Goal: Information Seeking & Learning: Find specific fact

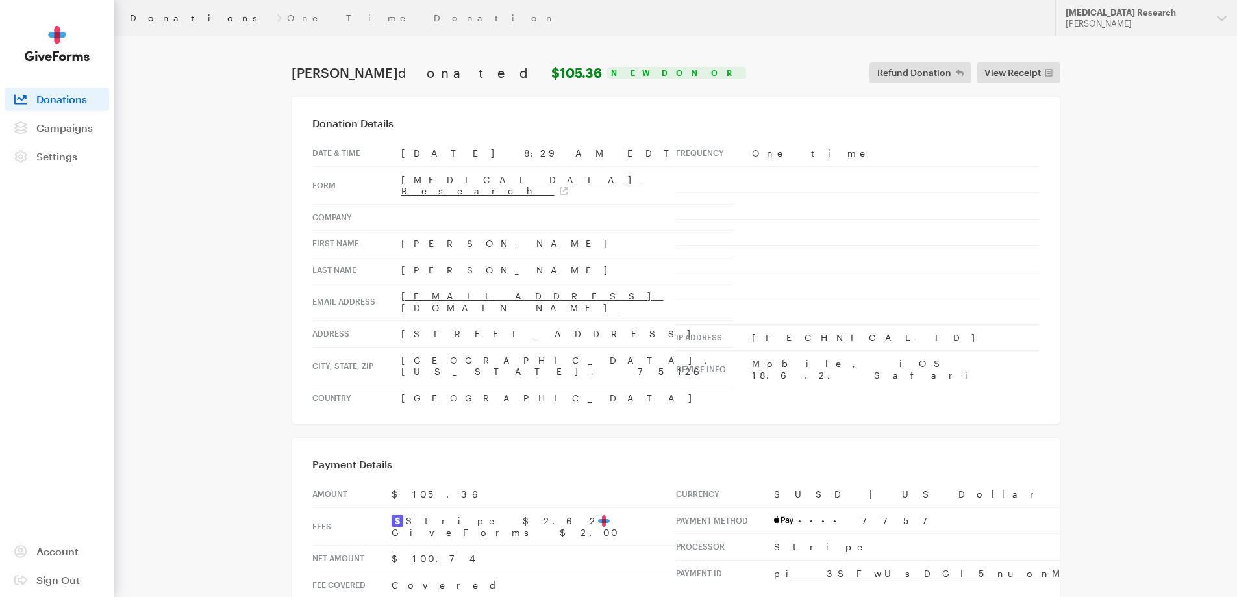
click at [143, 14] on link "Donations" at bounding box center [201, 18] width 142 height 10
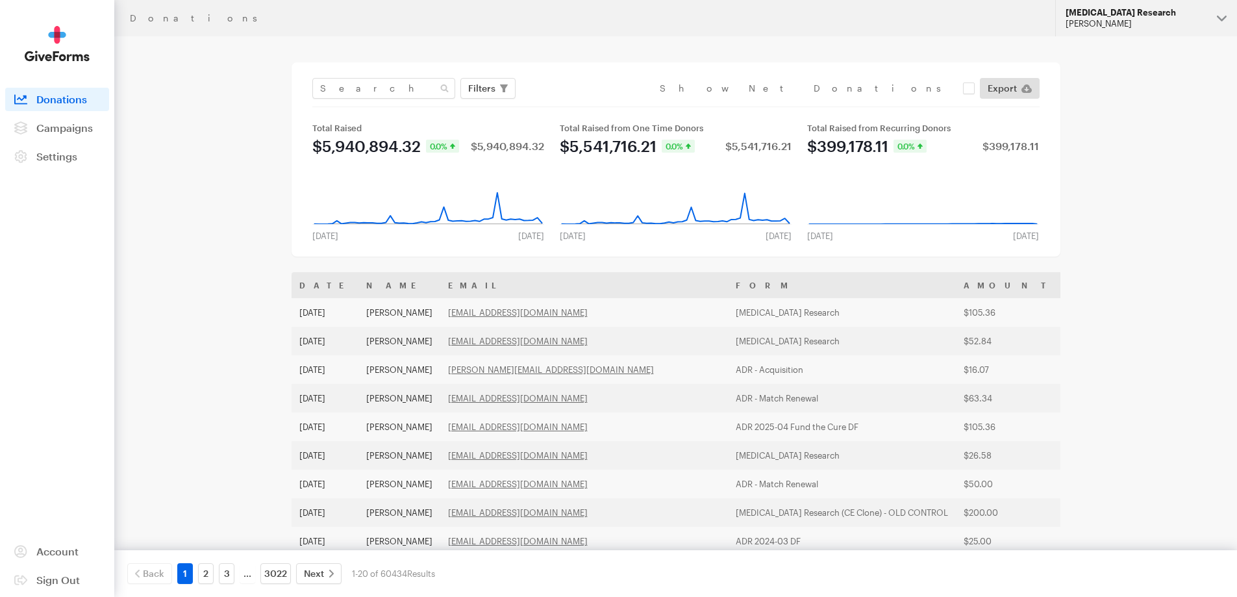
click at [1199, 20] on div "[PERSON_NAME]" at bounding box center [1135, 23] width 141 height 11
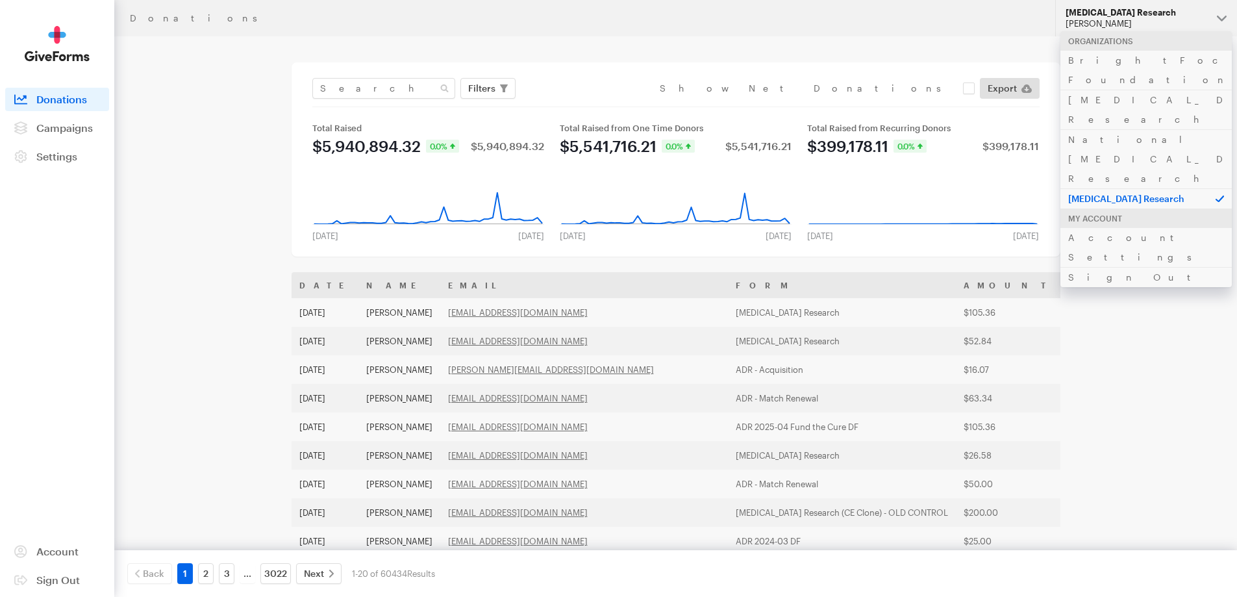
click at [330, 99] on div "Filters Clear Filters Apply Date Sep 11, 2025 - Oct 08, 2025 Forms ADR 2509 WAM…" at bounding box center [675, 92] width 727 height 29
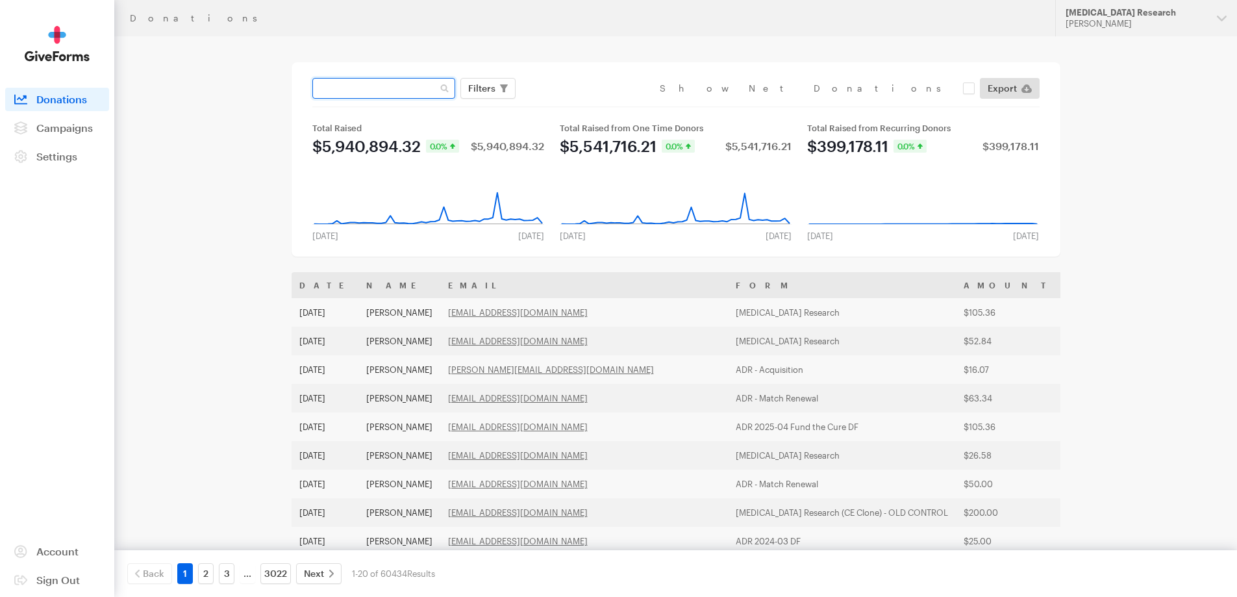
click at [341, 86] on input "text" at bounding box center [383, 88] width 143 height 21
paste input "ph@pherrmann.com"
type input "ph@pherrmann.com"
click at [580, 105] on button "Apply" at bounding box center [601, 115] width 42 height 21
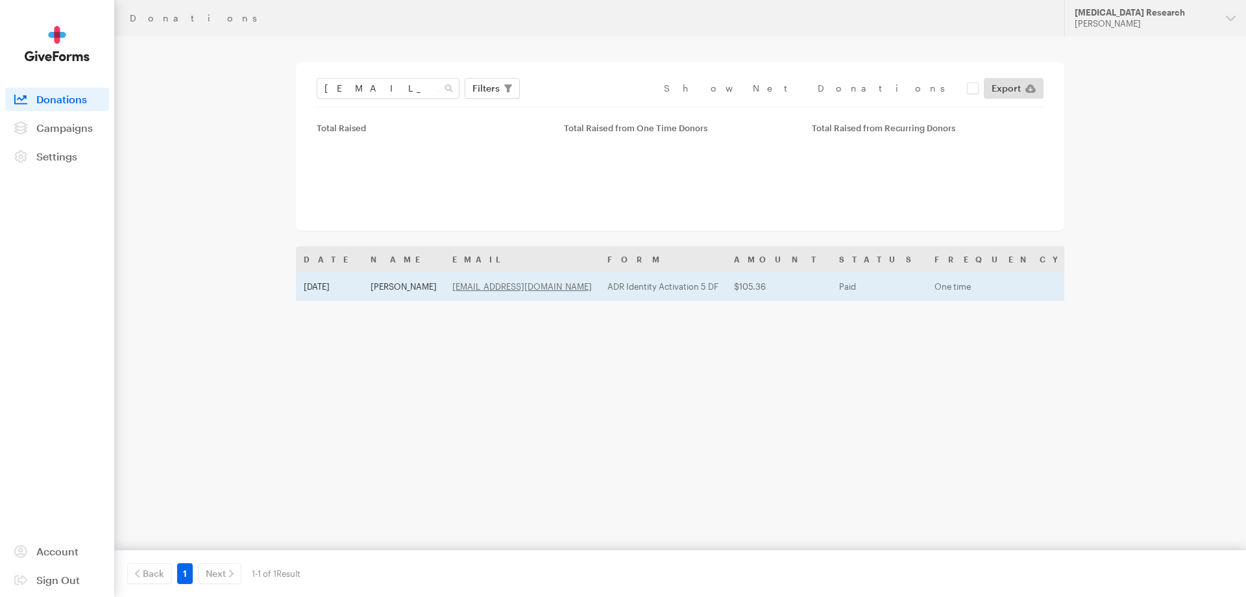
click at [358, 291] on td "Oct 6, 2025" at bounding box center [329, 286] width 67 height 29
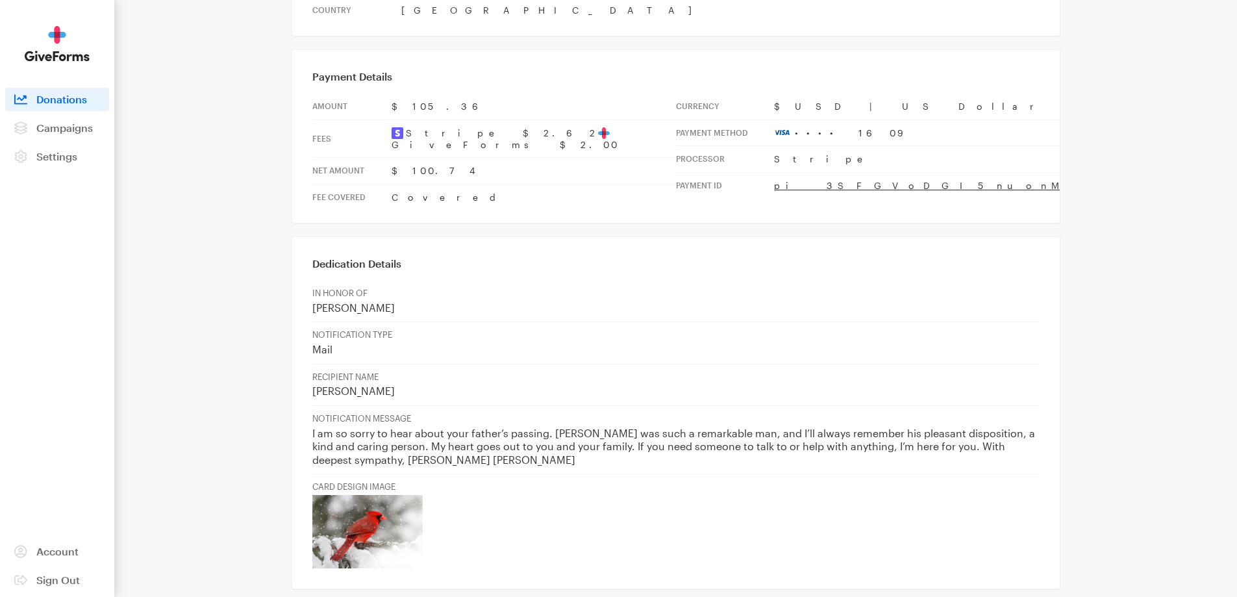
scroll to position [389, 0]
click at [477, 425] on p "I am so sorry to hear about your father’s passing. Donald J. Howard was such a …" at bounding box center [675, 445] width 727 height 40
click at [832, 425] on p "I am so sorry to hear about your father’s passing. Donald J. Howard was such a …" at bounding box center [675, 445] width 727 height 40
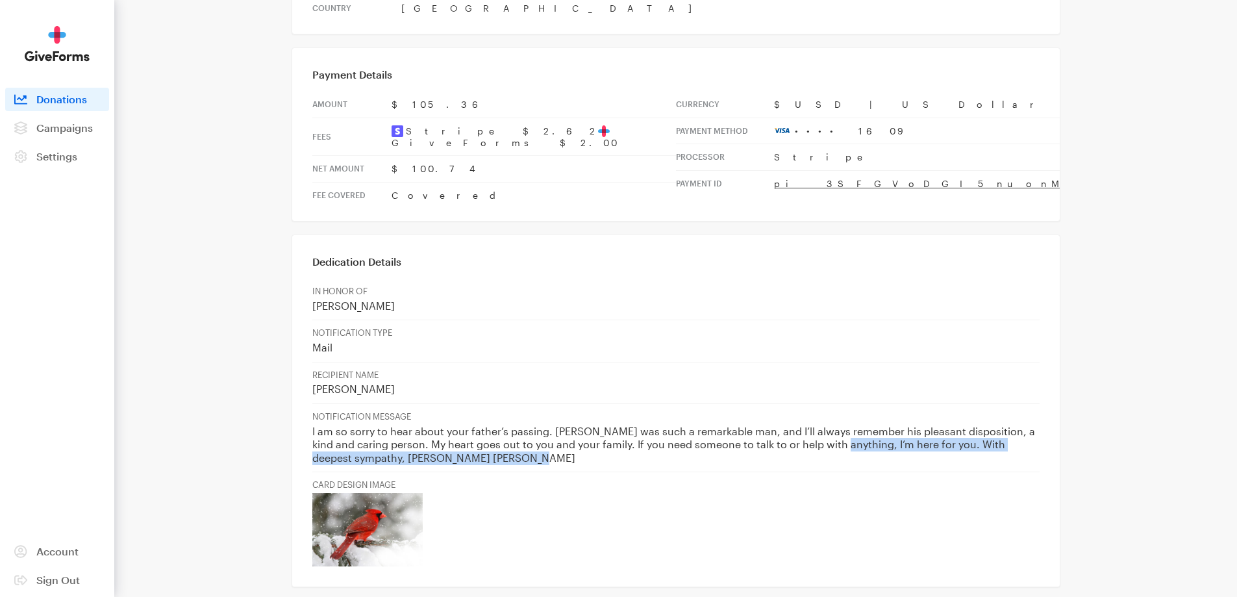
drag, startPoint x: 832, startPoint y: 399, endPoint x: 1035, endPoint y: 415, distance: 203.8
click at [1035, 425] on p "I am so sorry to hear about your father’s passing. Donald J. Howard was such a …" at bounding box center [675, 445] width 727 height 40
copy p "th anything, I’m here for you. With deepest sympathy, Paul George Herrmann"
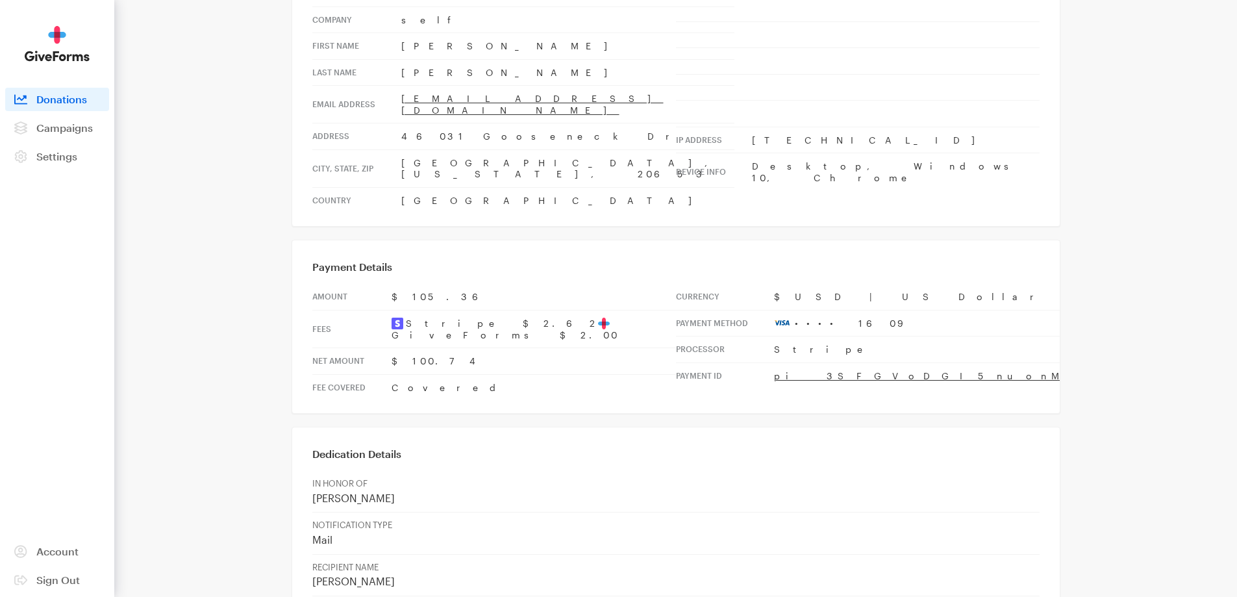
scroll to position [0, 0]
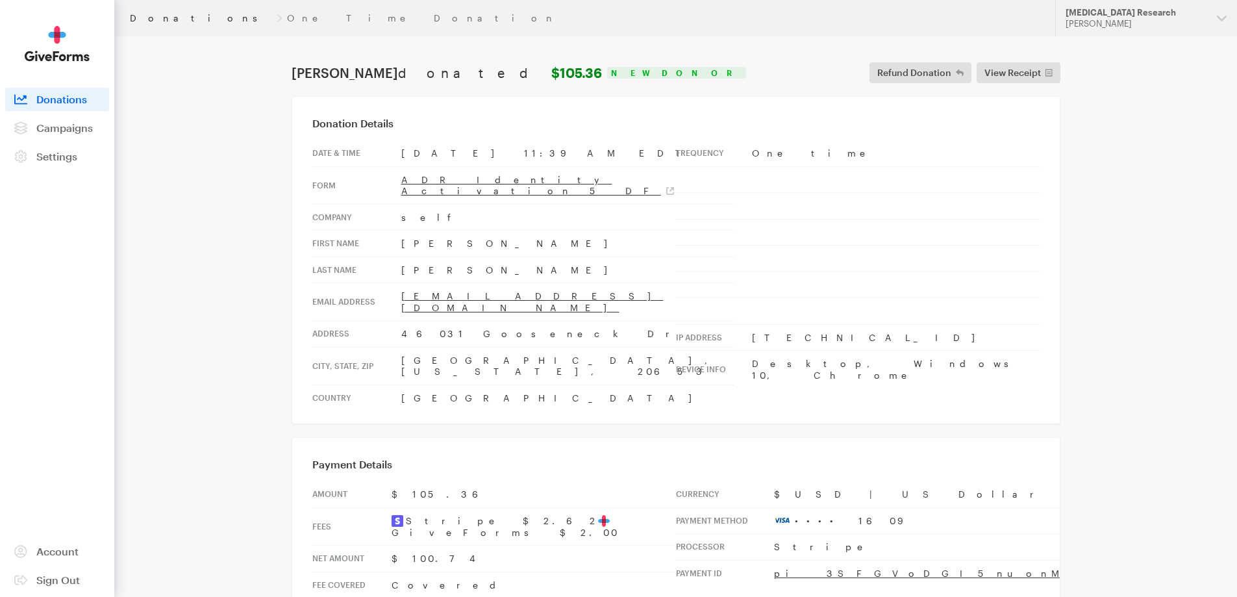
click at [143, 13] on link "Donations" at bounding box center [201, 18] width 142 height 10
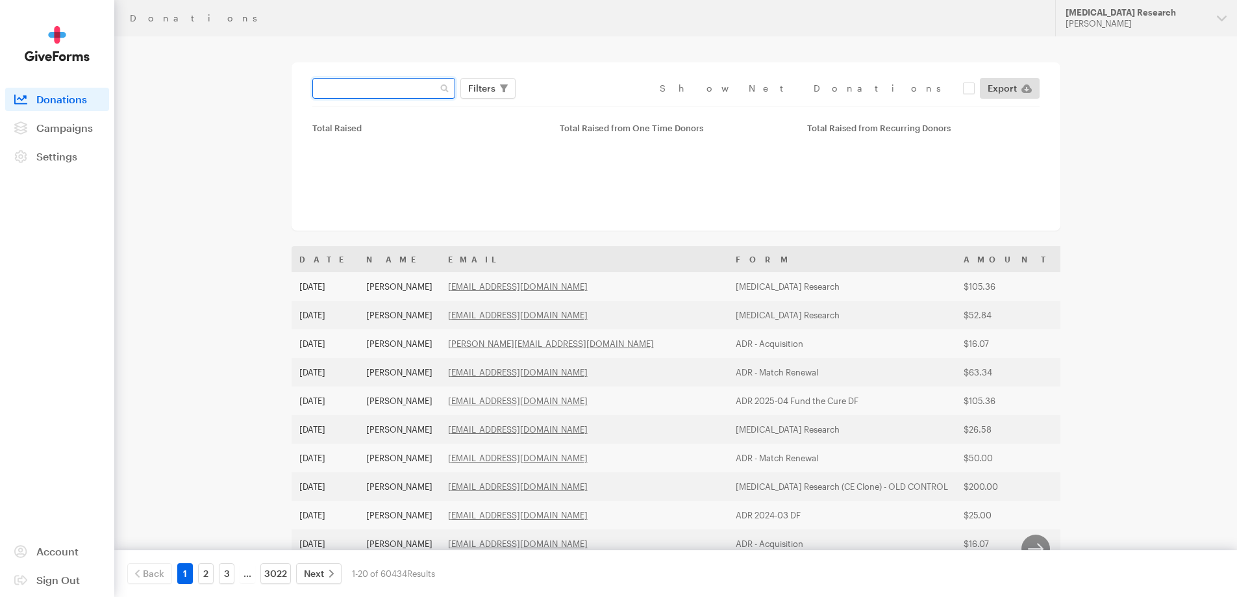
drag, startPoint x: 347, startPoint y: 89, endPoint x: 209, endPoint y: 40, distance: 146.6
click at [348, 89] on input "text" at bounding box center [383, 88] width 143 height 21
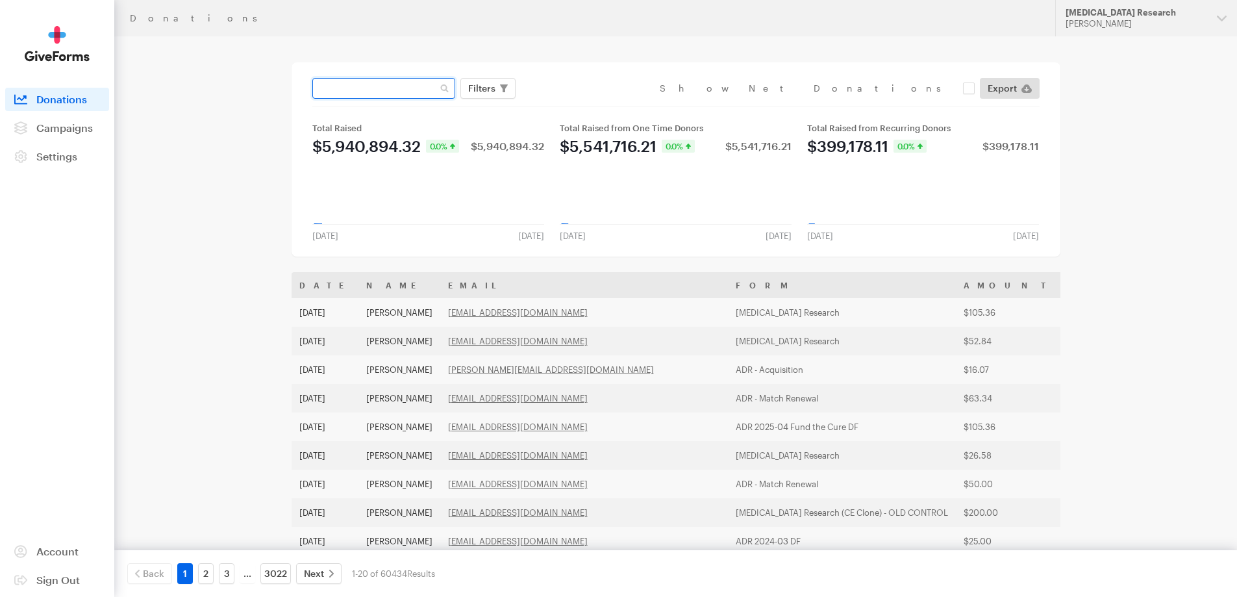
paste input "mcappock@aol.com"
type input "mcappock@aol.com"
click at [580, 105] on button "Apply" at bounding box center [601, 115] width 42 height 21
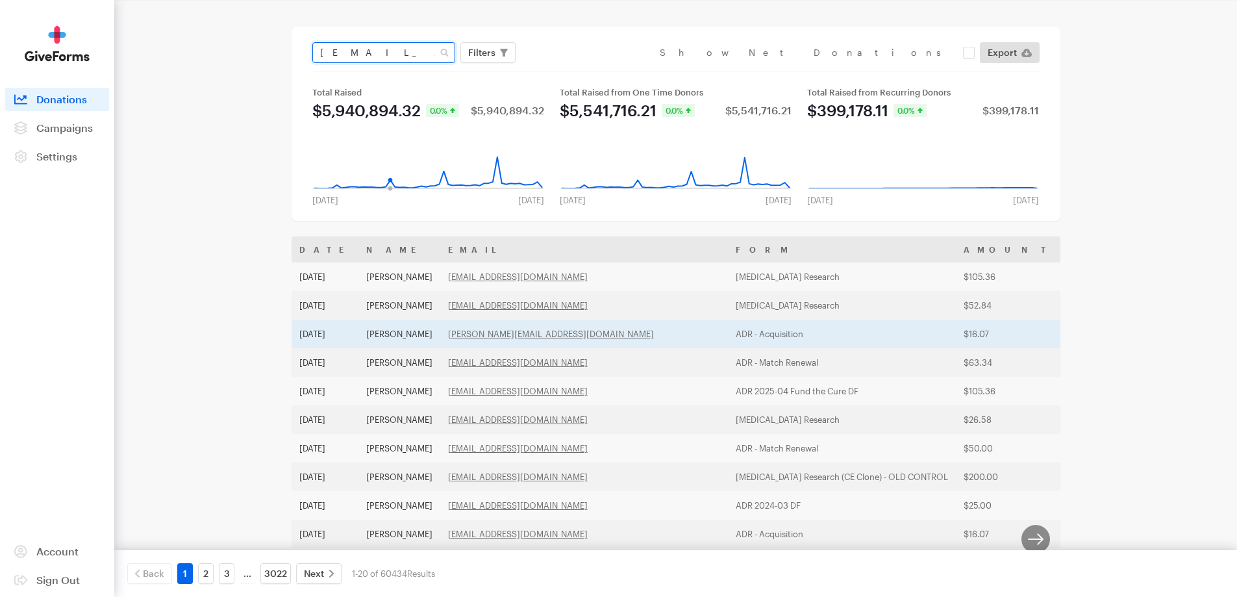
scroll to position [105, 0]
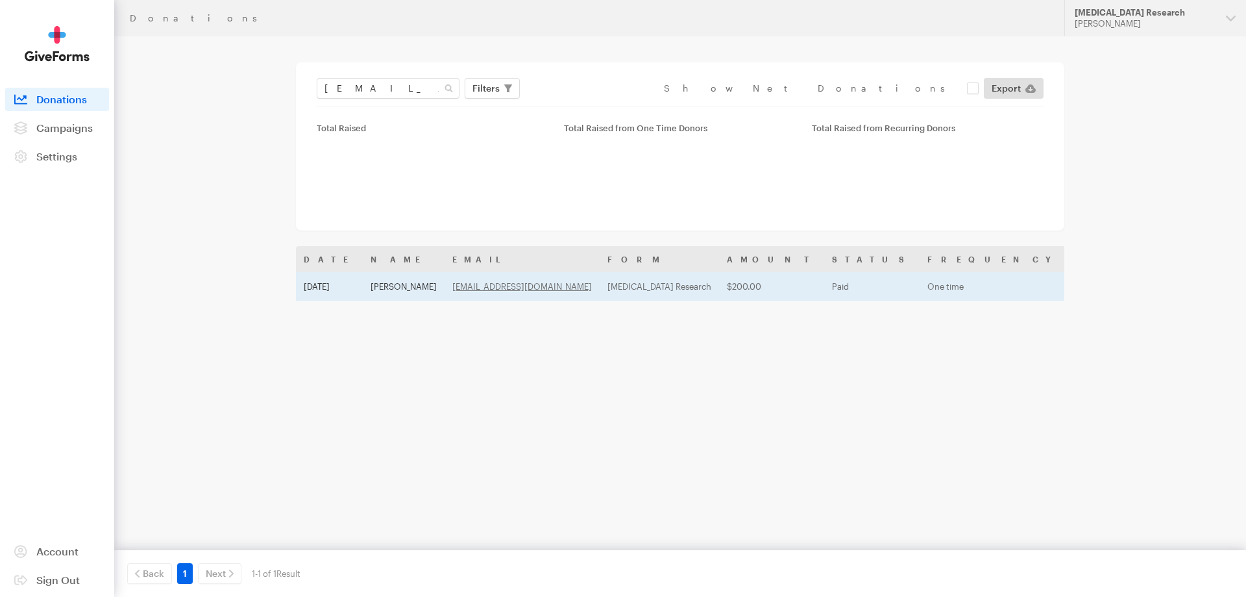
click at [388, 277] on table "Date Name Email Form Amount Status Frequency Plan Status Payment Method Oct 6, …" at bounding box center [871, 273] width 1151 height 55
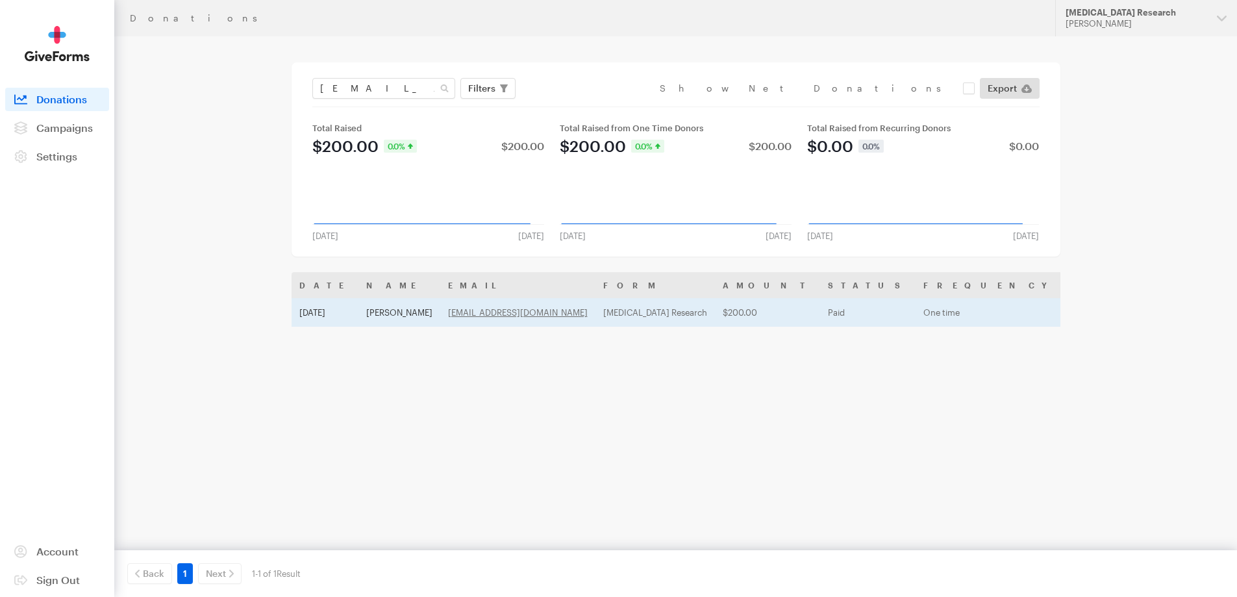
click at [362, 314] on td "Michelle Cappock" at bounding box center [399, 312] width 82 height 29
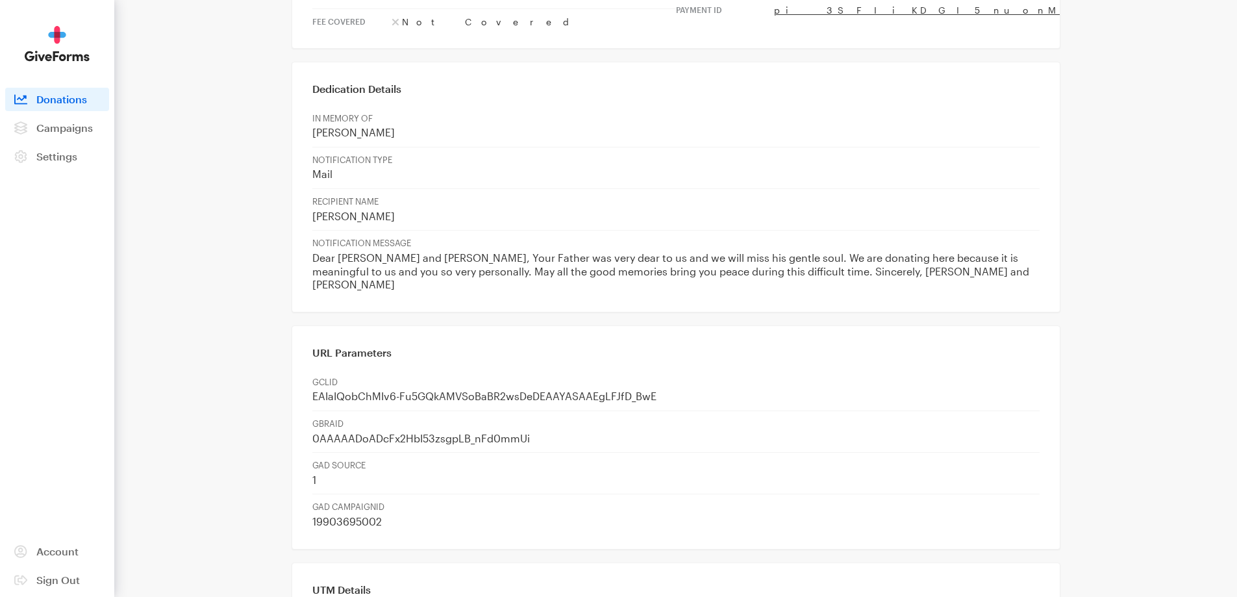
scroll to position [584, 0]
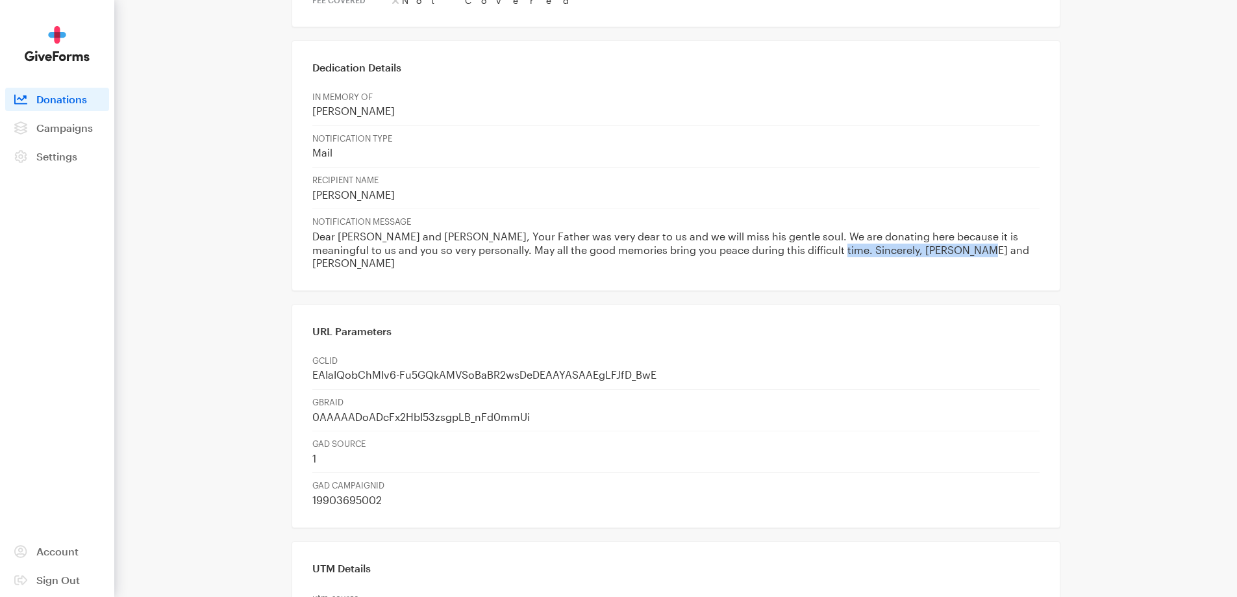
drag, startPoint x: 778, startPoint y: 205, endPoint x: 930, endPoint y: 203, distance: 151.9
click at [930, 230] on p "Dear Mark and Holly, Your Father was very dear to us and we will miss his gentl…" at bounding box center [675, 250] width 727 height 40
copy p "Michelle and Barbara Goldman"
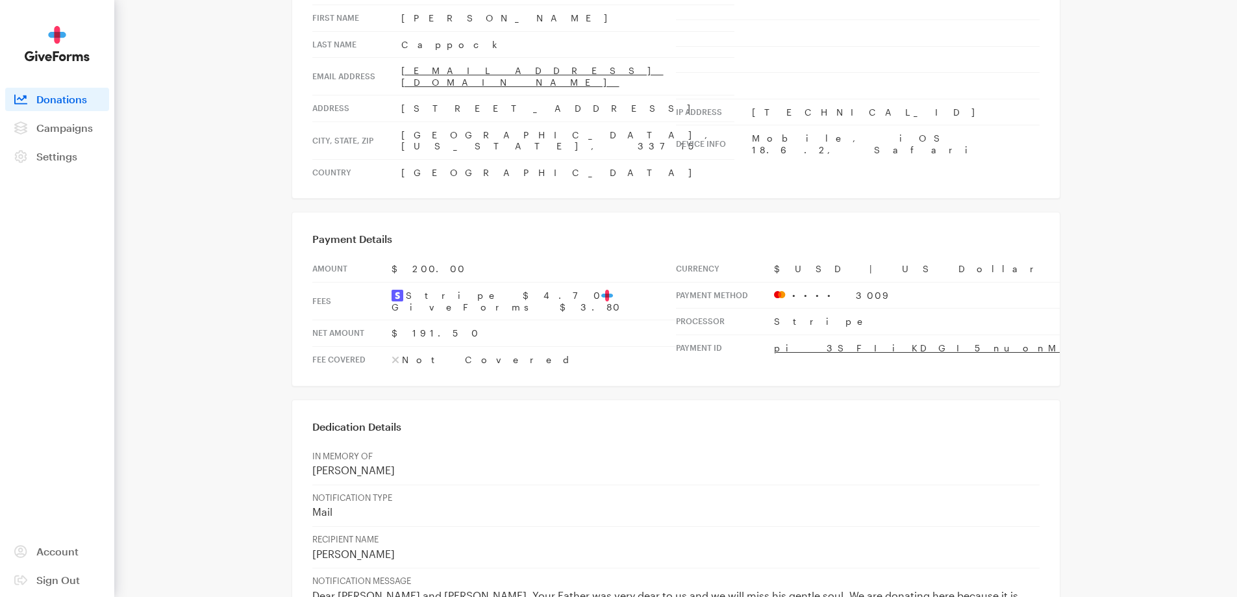
scroll to position [0, 0]
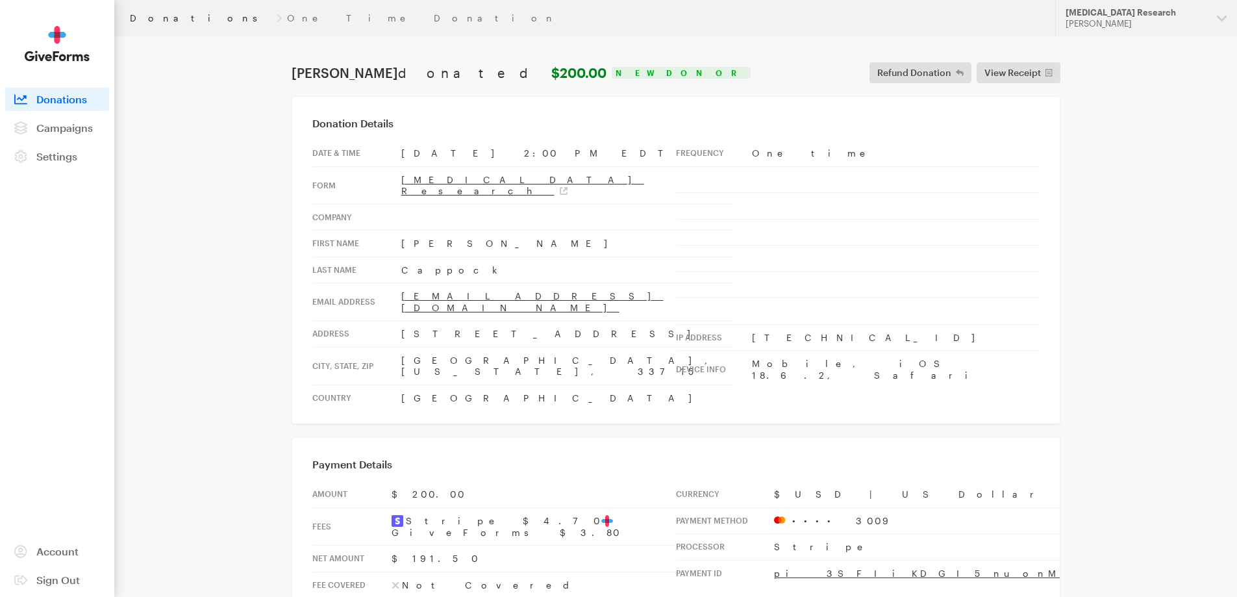
click at [160, 16] on link "Donations" at bounding box center [201, 18] width 142 height 10
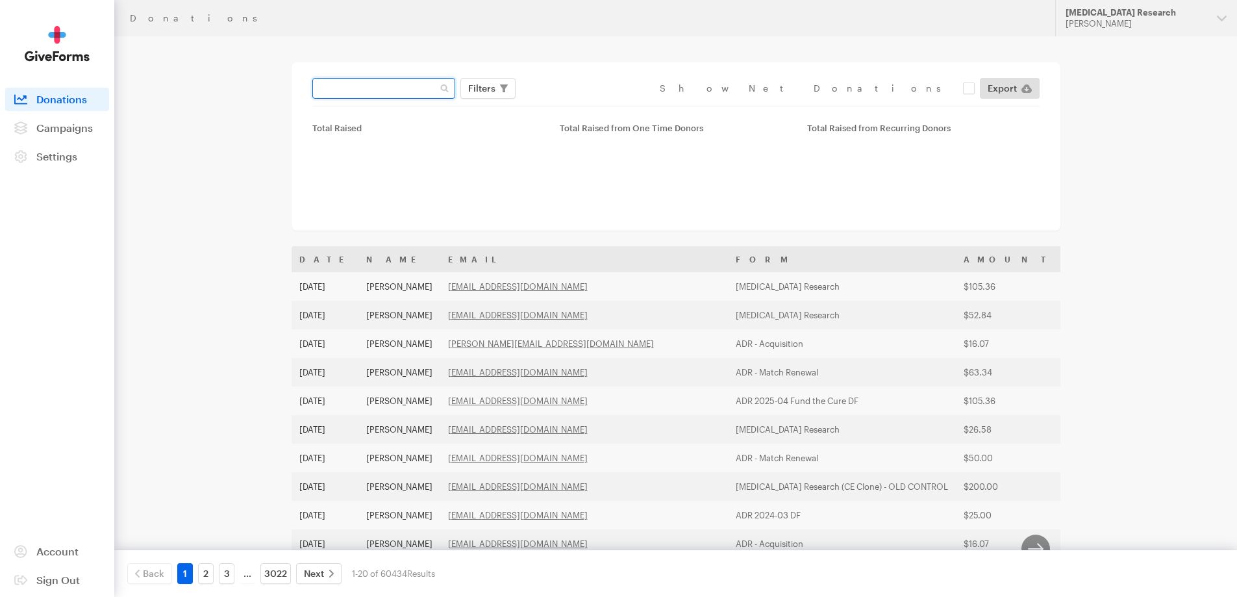
click at [384, 97] on input "text" at bounding box center [383, 88] width 143 height 21
paste input "[EMAIL_ADDRESS][DOMAIN_NAME]"
type input "[EMAIL_ADDRESS][DOMAIN_NAME]"
click at [580, 105] on button "Apply" at bounding box center [601, 115] width 42 height 21
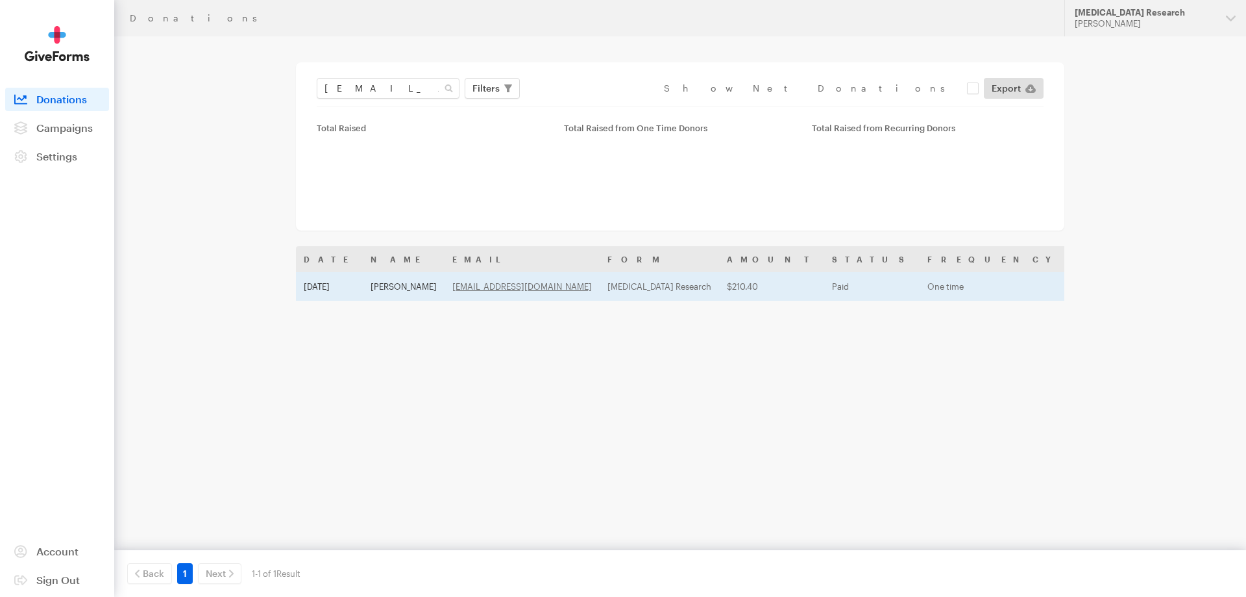
click at [384, 293] on td "[PERSON_NAME]" at bounding box center [404, 286] width 82 height 29
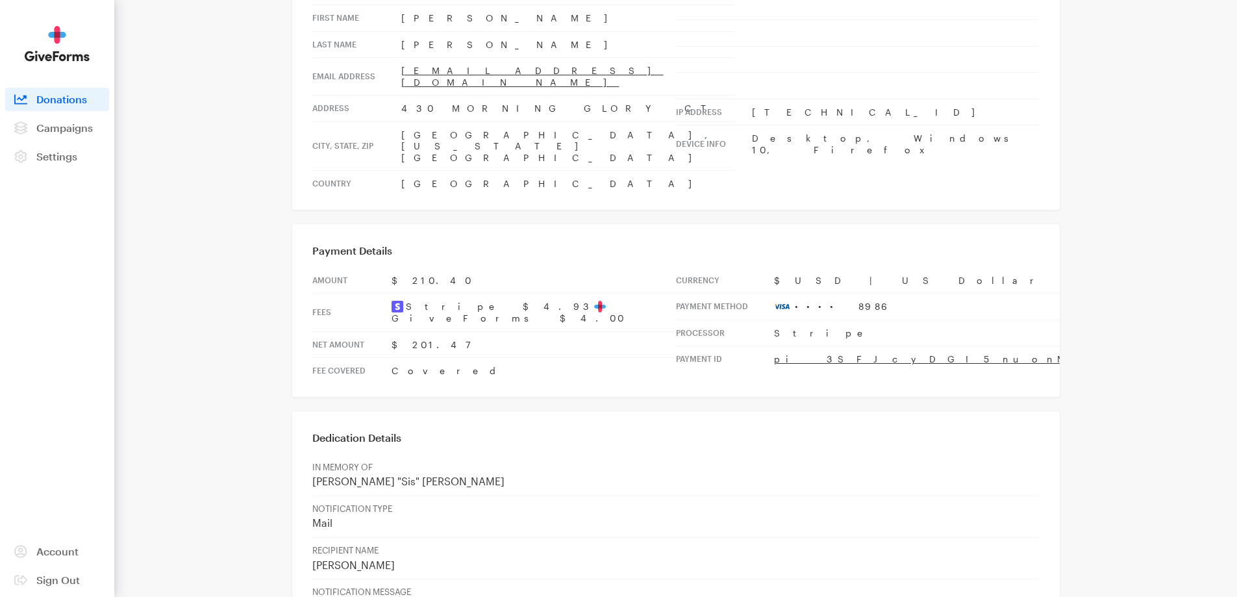
scroll to position [454, 0]
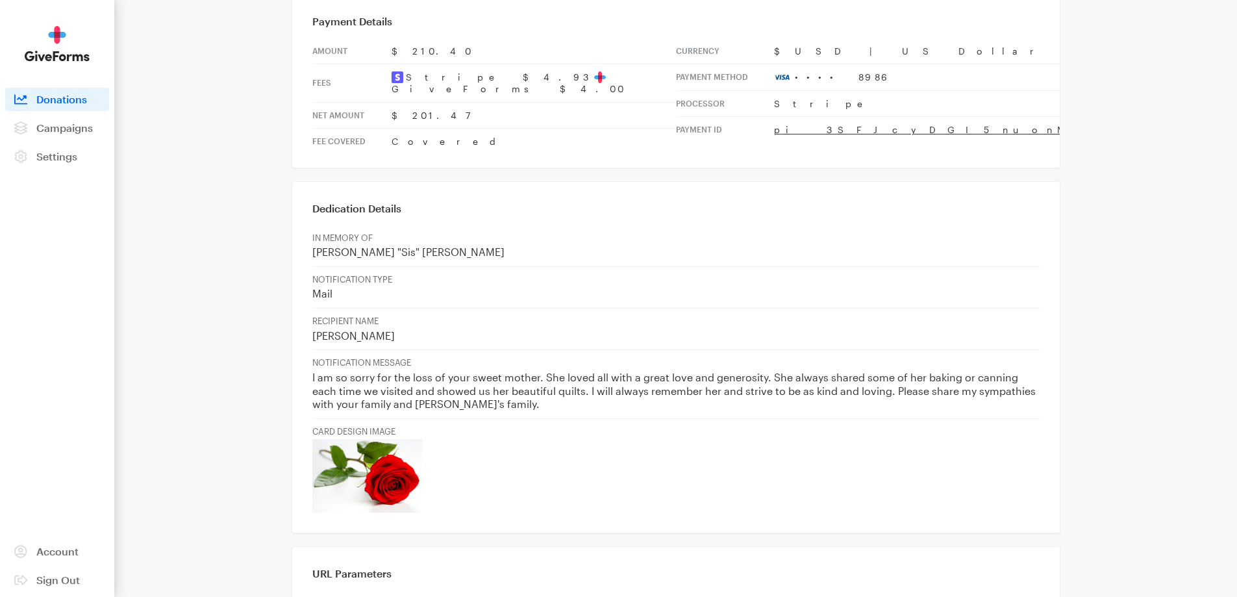
click at [784, 371] on p "I am so sorry for the loss of your sweet mother. She loved all with a great lov…" at bounding box center [675, 391] width 727 height 40
drag, startPoint x: 797, startPoint y: 336, endPoint x: 816, endPoint y: 344, distance: 20.4
click at [816, 371] on p "I am so sorry for the loss of your sweet mother. She loved all with a great lov…" at bounding box center [675, 391] width 727 height 40
copy p "d and loving. Please share my sympathies with your family and Brian's family."
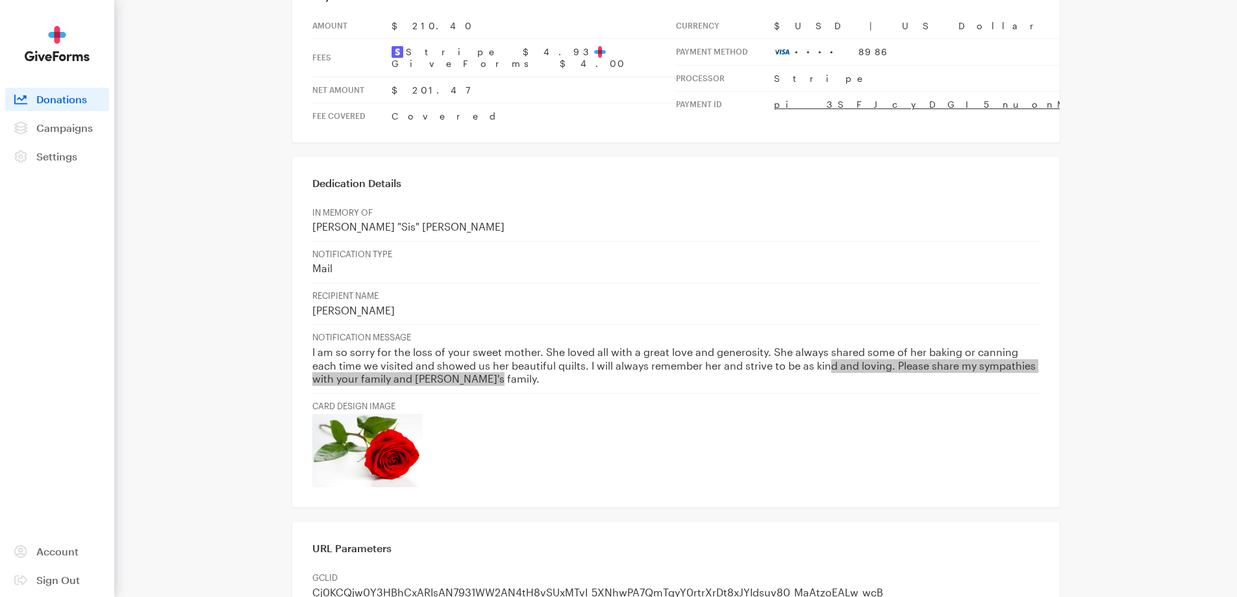
scroll to position [519, 0]
